Goal: Task Accomplishment & Management: Manage account settings

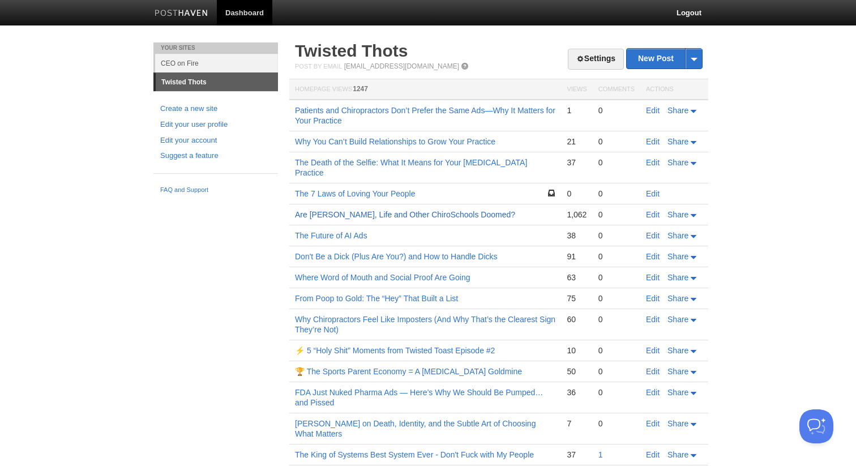
click at [381, 210] on link "Are [PERSON_NAME], Life and Other ChiroSchools Doomed?" at bounding box center [405, 214] width 220 height 9
click at [588, 65] on link "Settings" at bounding box center [596, 59] width 56 height 21
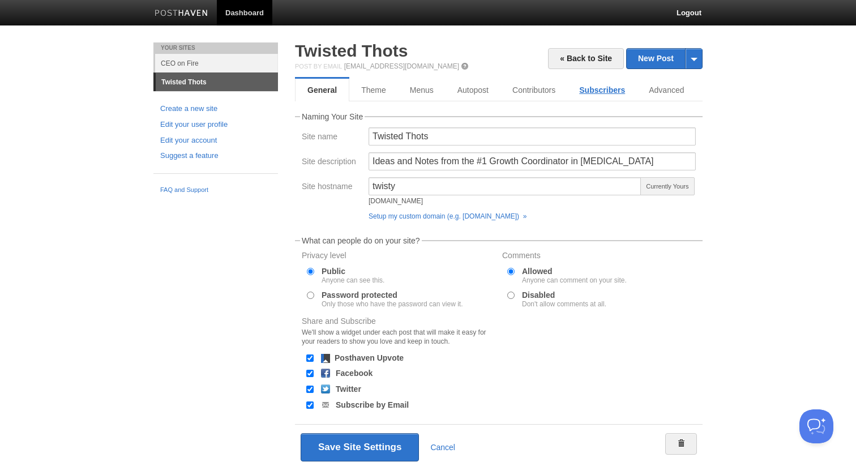
click at [594, 96] on link "Subscribers" at bounding box center [602, 90] width 70 height 23
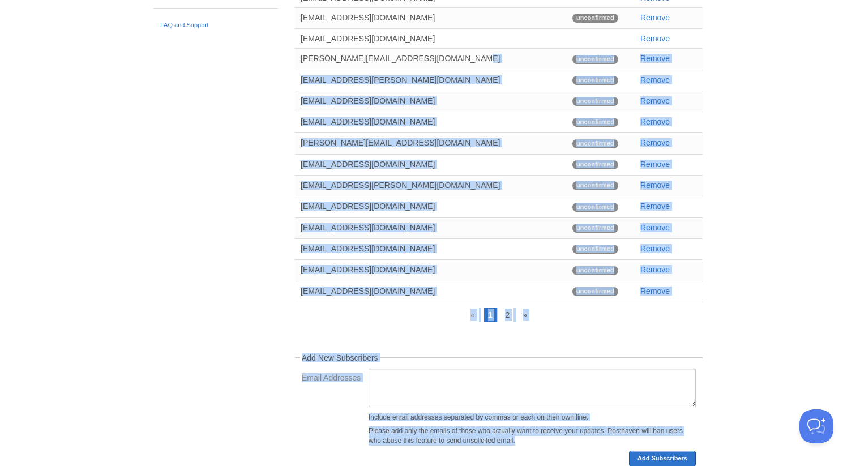
scroll to position [203, 0]
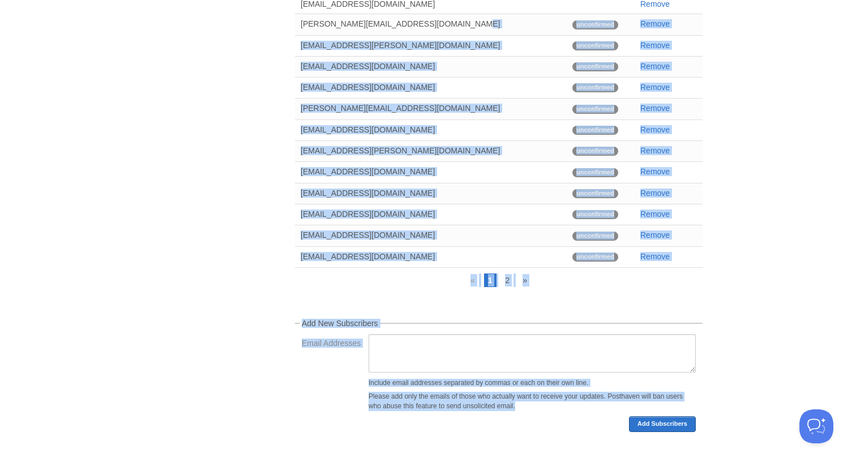
drag, startPoint x: 496, startPoint y: 252, endPoint x: 491, endPoint y: 460, distance: 208.3
click at [491, 462] on div "« Back to Site New Post by Web by Email Twisted Thots Post by Email post@twisty…" at bounding box center [498, 154] width 424 height 623
click at [511, 274] on link "2" at bounding box center [507, 280] width 12 height 14
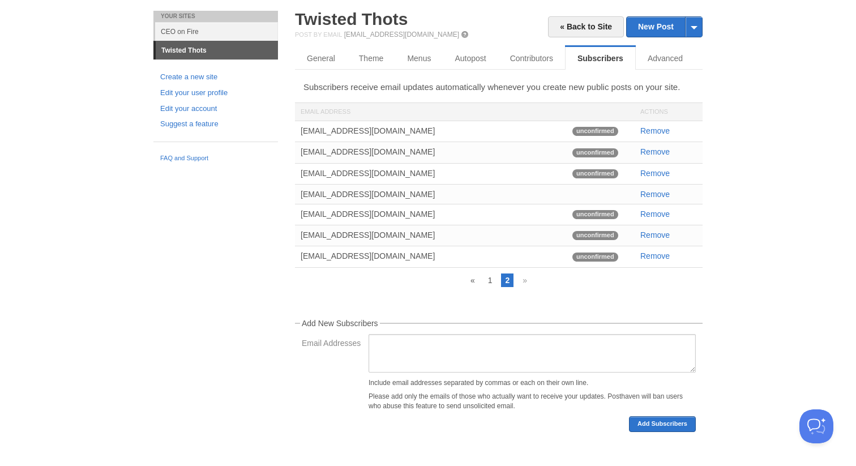
scroll to position [35, 0]
click at [453, 283] on ul "« 1 2 »" at bounding box center [497, 280] width 410 height 14
drag, startPoint x: 298, startPoint y: 254, endPoint x: 399, endPoint y: 252, distance: 101.3
click at [399, 252] on div "christineomg@gmail.com" at bounding box center [431, 255] width 272 height 19
